Goal: Task Accomplishment & Management: Complete application form

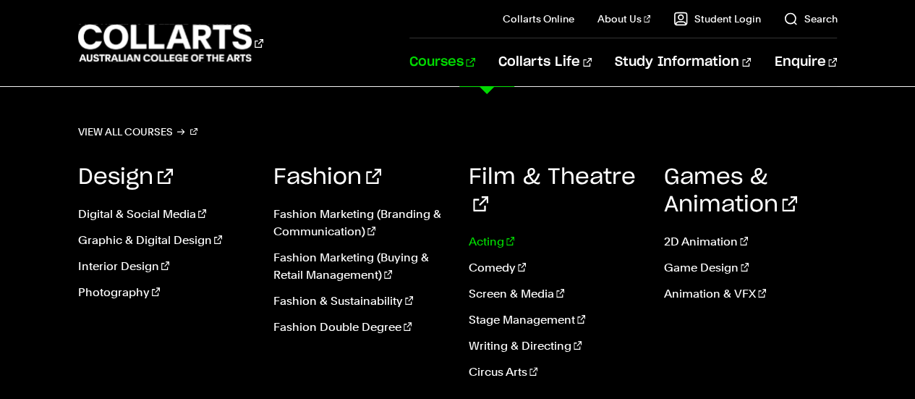
click at [486, 233] on link "Acting" at bounding box center [556, 241] width 174 height 17
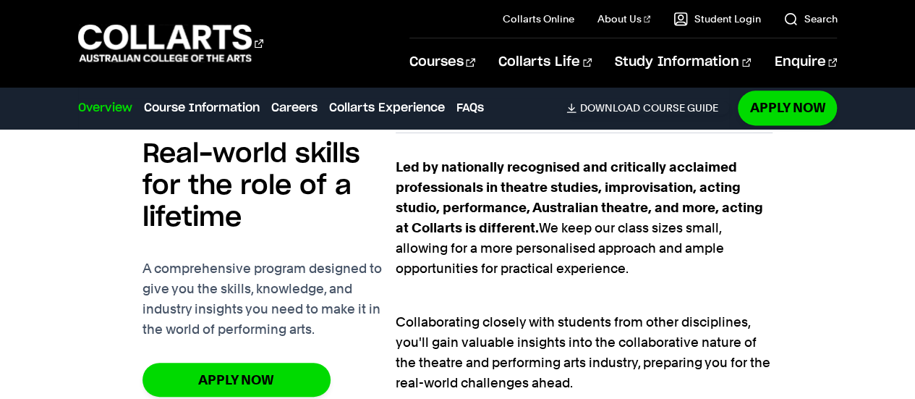
scroll to position [926, 0]
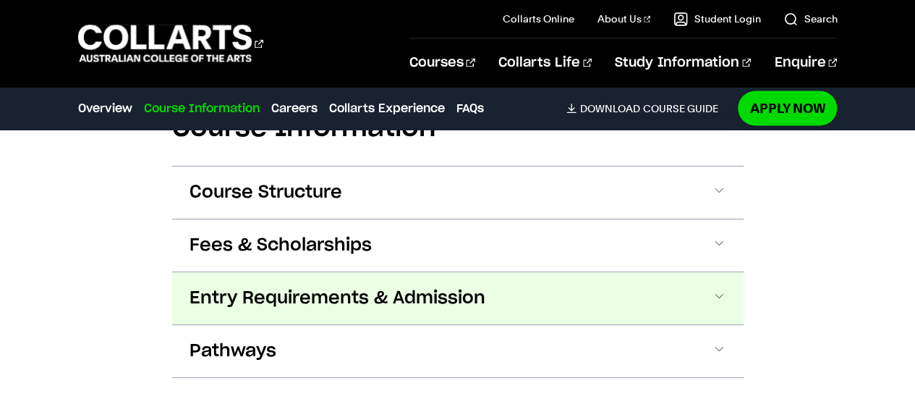
click at [216, 298] on span "Entry Requirements & Admission" at bounding box center [338, 297] width 296 height 23
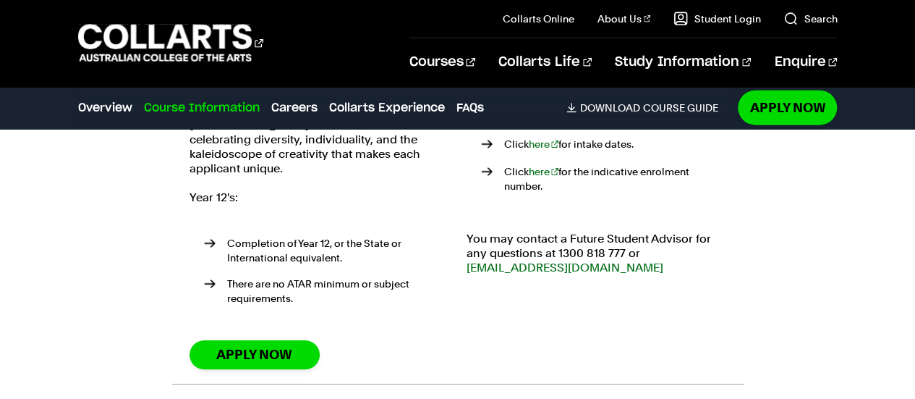
scroll to position [1776, 0]
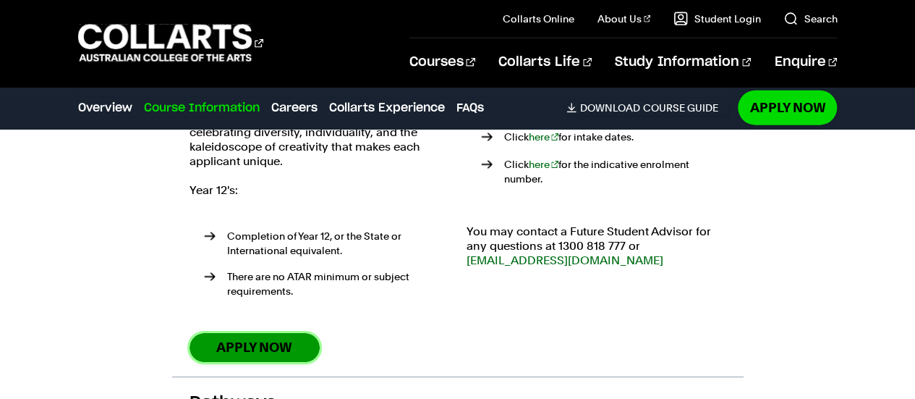
click at [224, 333] on link "Apply Now" at bounding box center [255, 347] width 130 height 28
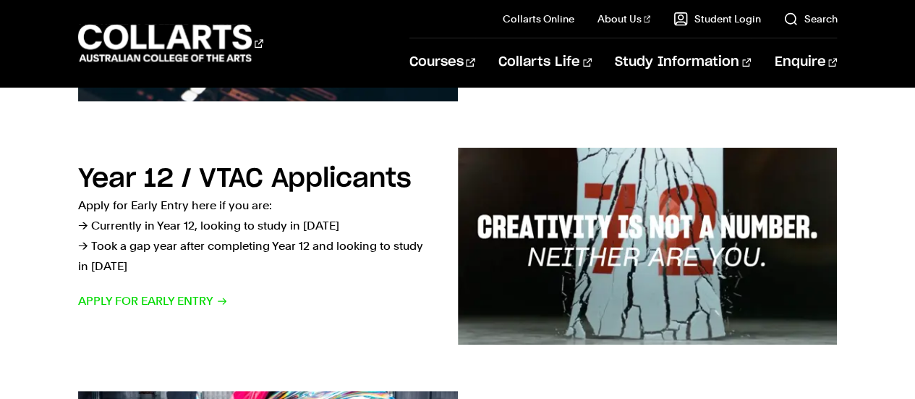
scroll to position [442, 0]
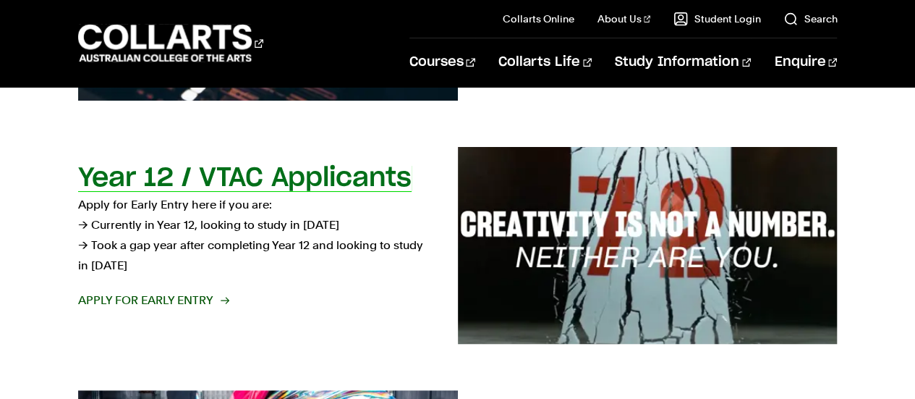
click at [109, 301] on span "Apply for Early Entry" at bounding box center [153, 300] width 150 height 20
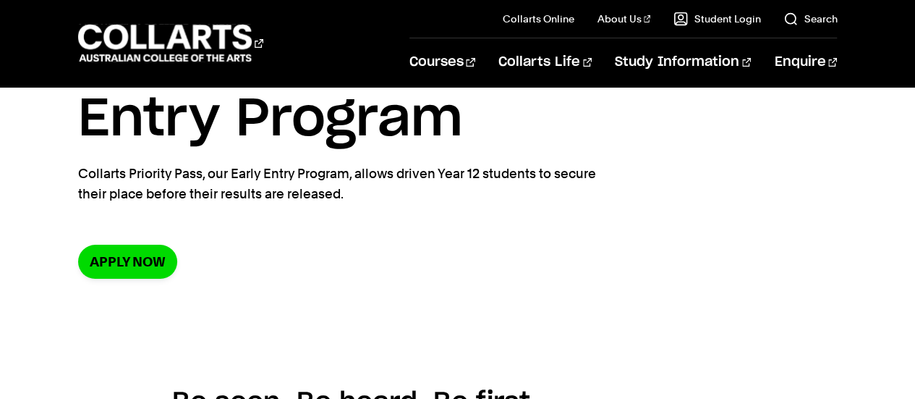
scroll to position [119, 0]
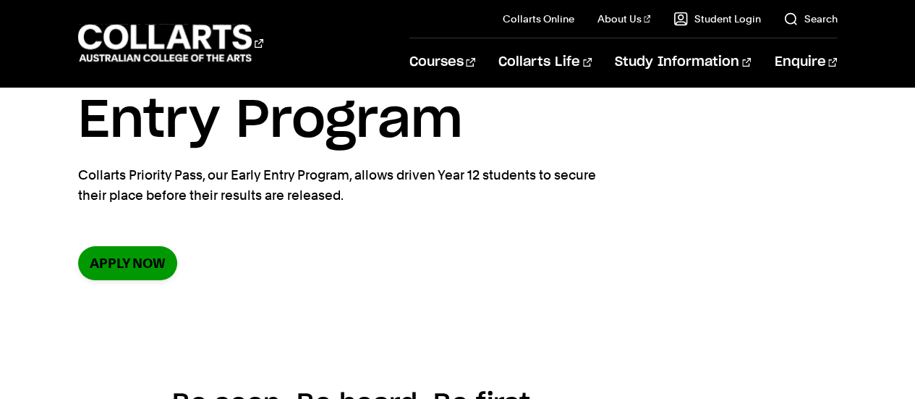
click at [105, 266] on link "Apply now" at bounding box center [127, 263] width 99 height 34
